Goal: Navigation & Orientation: Understand site structure

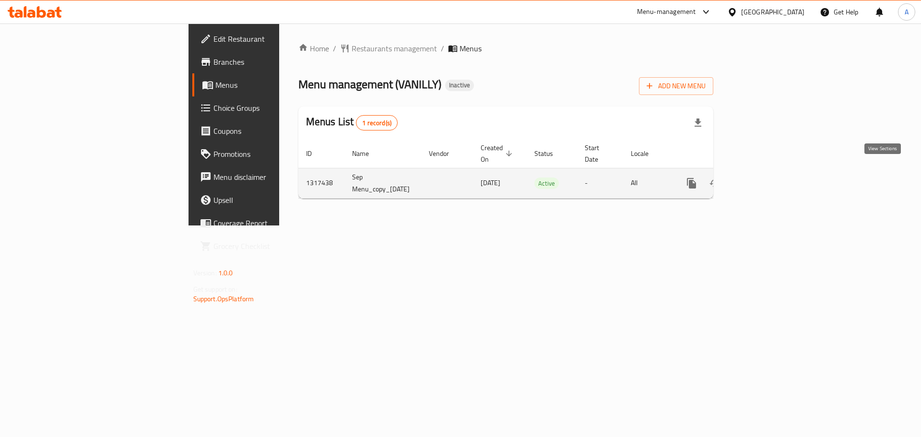
click at [767, 178] on icon "enhanced table" at bounding box center [761, 184] width 12 height 12
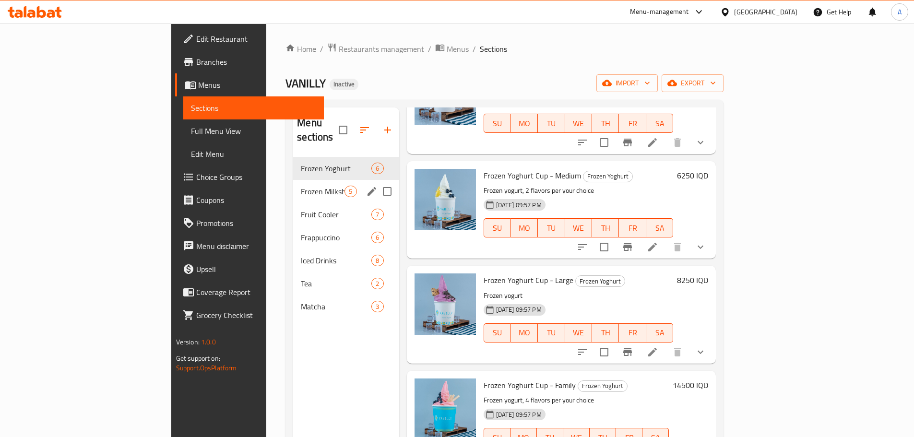
drag, startPoint x: 205, startPoint y: 172, endPoint x: 262, endPoint y: 181, distance: 57.4
click at [301, 186] on span "Frozen Milkshake" at bounding box center [323, 192] width 44 height 12
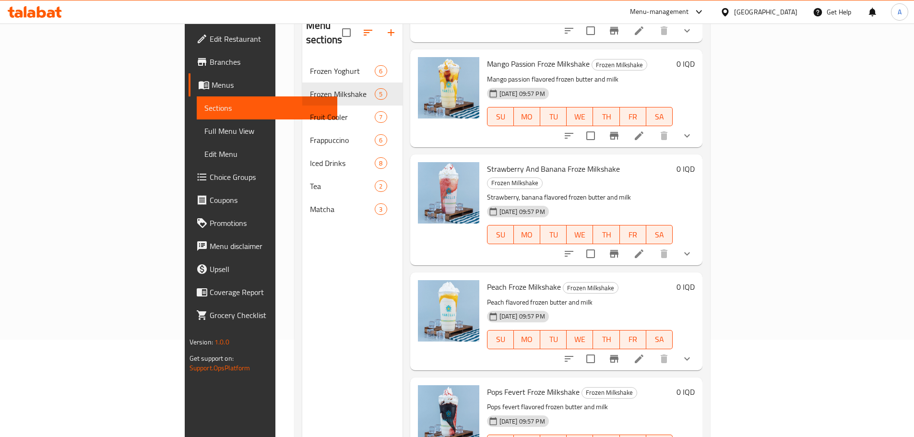
scroll to position [38, 0]
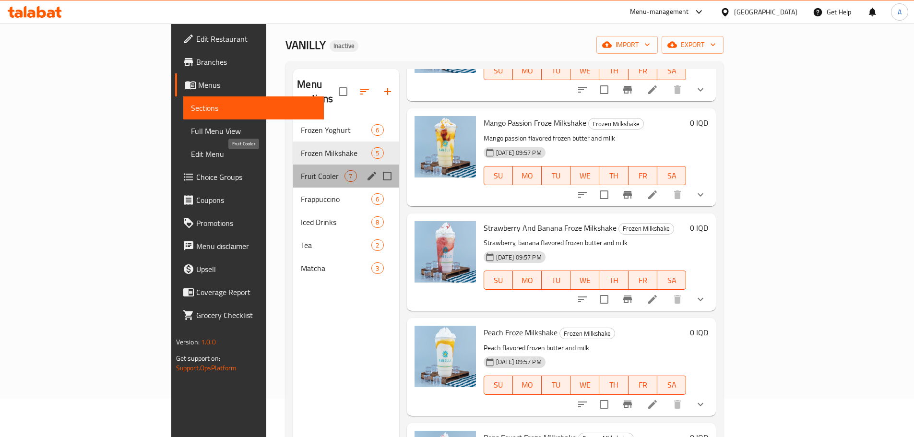
click at [301, 170] on span "Fruit Cooler" at bounding box center [323, 176] width 44 height 12
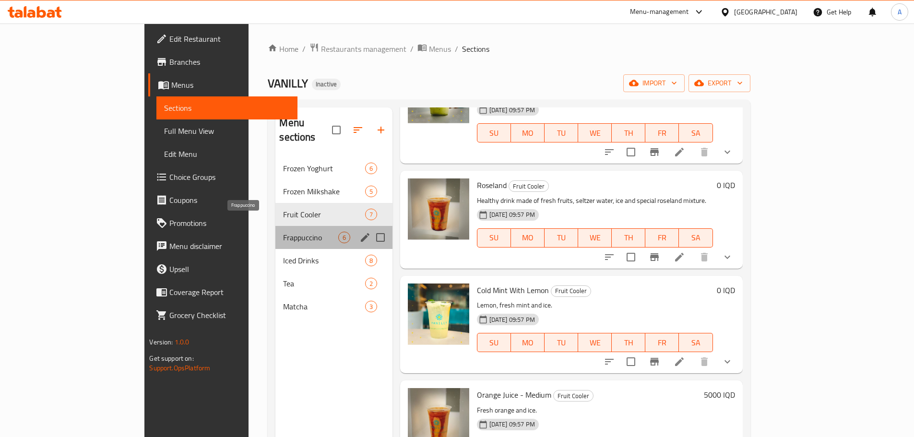
click at [283, 232] on span "Frappuccino" at bounding box center [310, 238] width 55 height 12
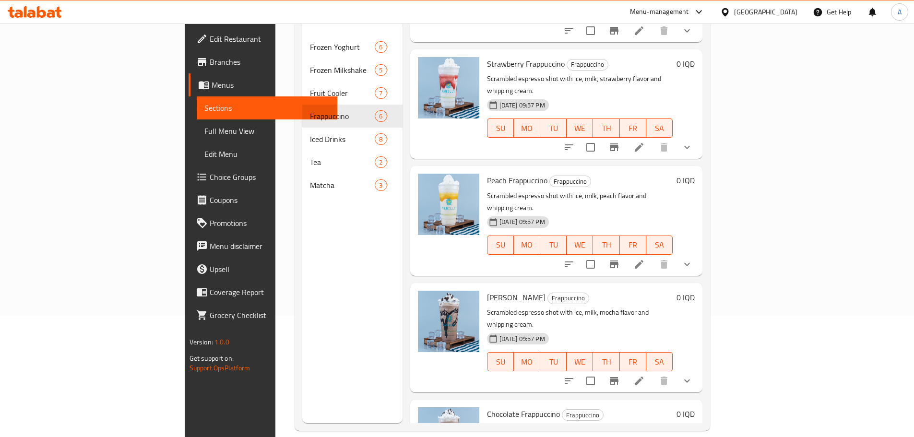
scroll to position [134, 0]
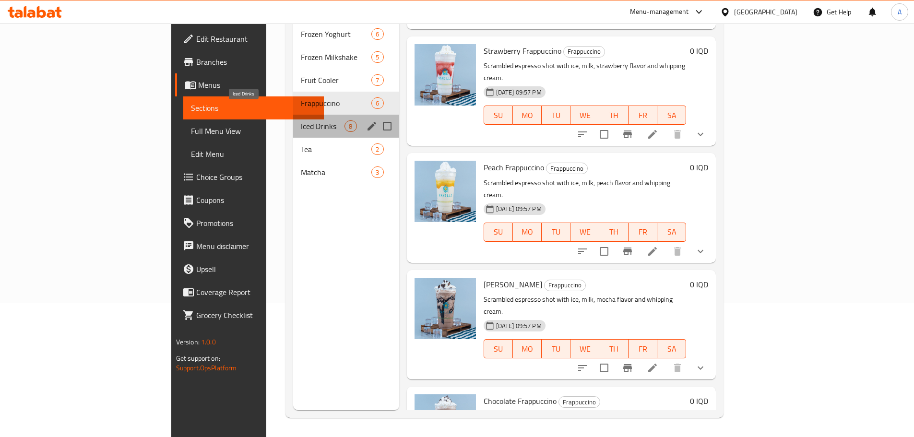
click at [301, 120] on span "Iced Drinks" at bounding box center [323, 126] width 44 height 12
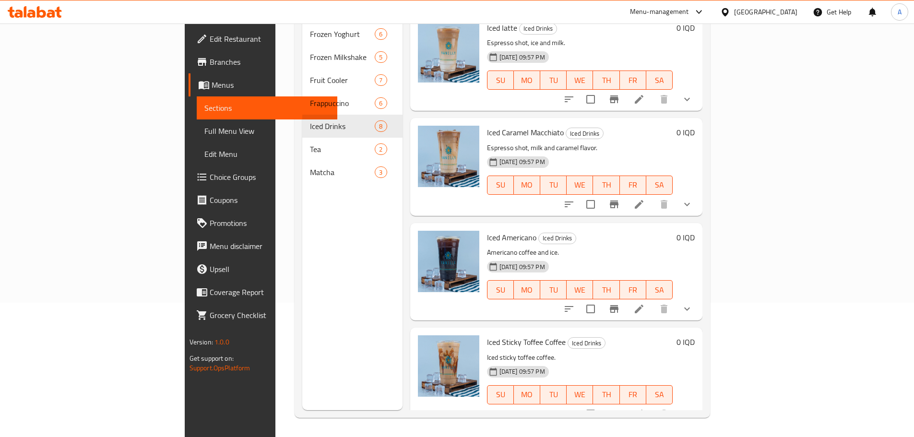
scroll to position [426, 0]
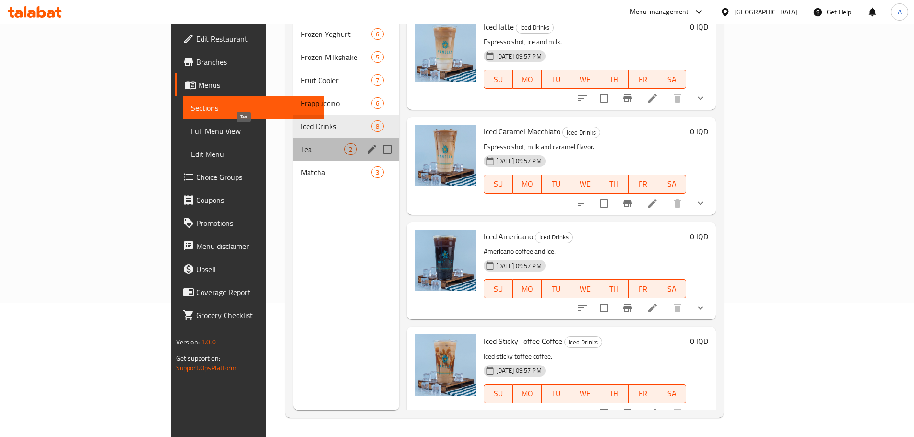
click at [301, 143] on span "Tea" at bounding box center [323, 149] width 44 height 12
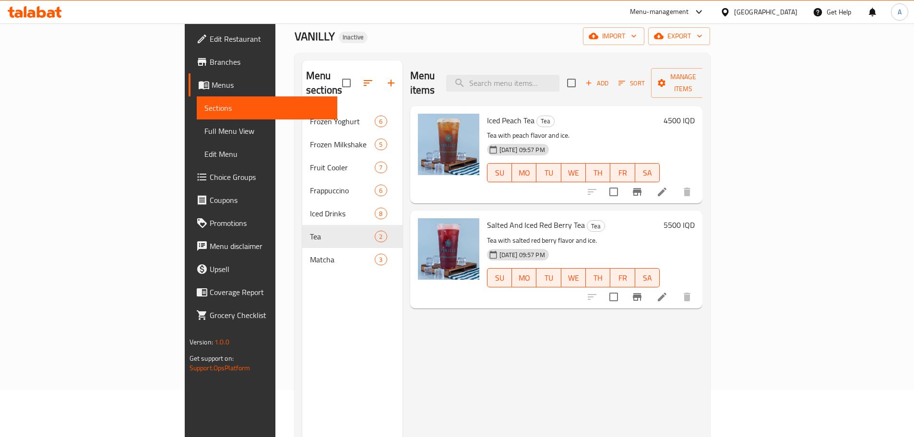
scroll to position [38, 0]
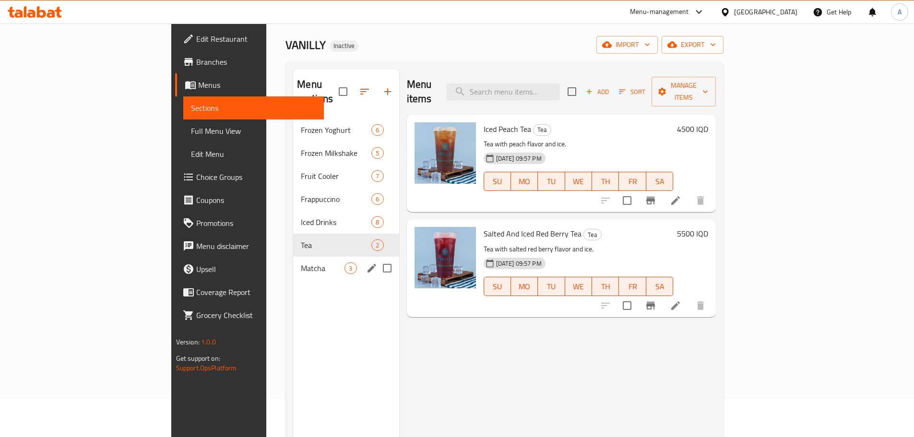
click at [293, 261] on div "Matcha 3" at bounding box center [346, 268] width 106 height 23
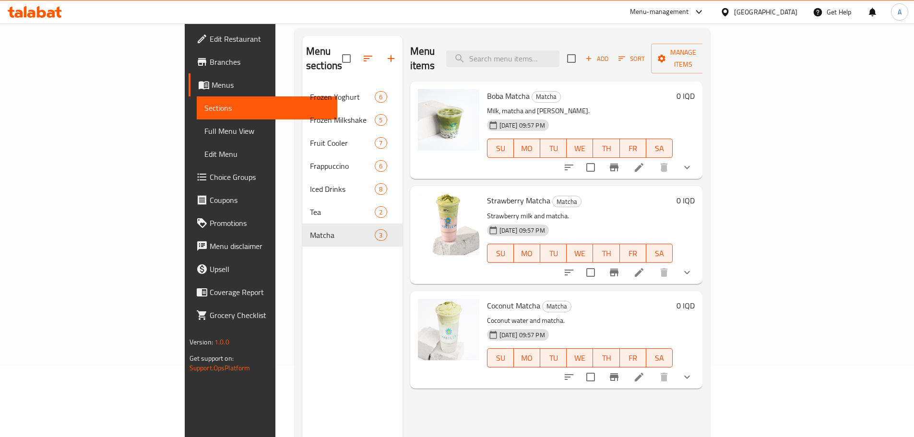
scroll to position [86, 0]
